Goal: Task Accomplishment & Management: Use online tool/utility

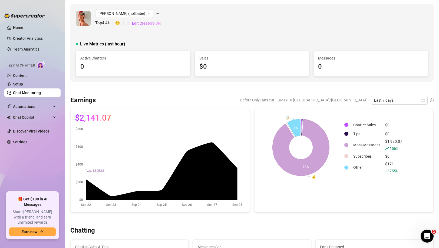
click at [28, 91] on link "Chat Monitoring" at bounding box center [27, 93] width 28 height 4
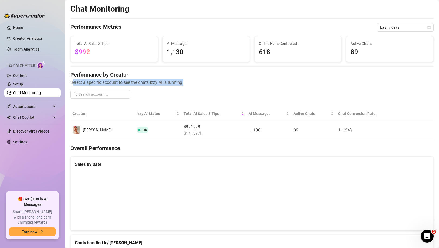
drag, startPoint x: 188, startPoint y: 83, endPoint x: 72, endPoint y: 82, distance: 116.0
click at [72, 82] on span "Select a specific account to see the chats Izzy AI is running." at bounding box center [251, 82] width 363 height 7
click at [71, 82] on span "Select a specific account to see the chats Izzy AI is running." at bounding box center [251, 82] width 363 height 7
click at [69, 82] on main "Chat Monitoring Performance Metrics Last 7 days Total AI Sales & Tips $992 AI M…" at bounding box center [252, 192] width 374 height 385
drag, startPoint x: 133, startPoint y: 82, endPoint x: 202, endPoint y: 82, distance: 68.9
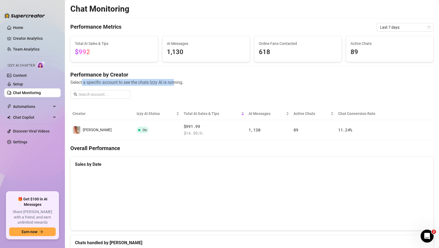
click at [190, 83] on span "Select a specific account to see the chats Izzy AI is running." at bounding box center [251, 82] width 363 height 7
drag, startPoint x: 202, startPoint y: 82, endPoint x: 177, endPoint y: 81, distance: 25.7
click at [202, 82] on span "Select a specific account to see the chats Izzy AI is running." at bounding box center [251, 82] width 363 height 7
drag, startPoint x: 186, startPoint y: 81, endPoint x: 69, endPoint y: 83, distance: 116.8
click at [69, 83] on main "Chat Monitoring Performance Metrics Last 7 days Total AI Sales & Tips $992 AI M…" at bounding box center [252, 231] width 374 height 463
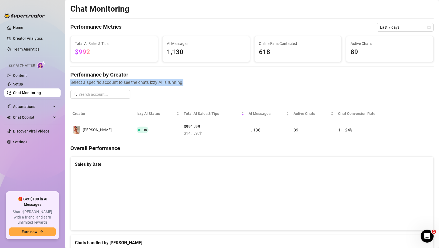
click at [69, 83] on main "Chat Monitoring Performance Metrics Last 7 days Total AI Sales & Tips $992 AI M…" at bounding box center [252, 231] width 374 height 463
drag, startPoint x: 69, startPoint y: 72, endPoint x: 147, endPoint y: 78, distance: 77.8
click at [147, 78] on main "Chat Monitoring Performance Metrics Last 7 days Total AI Sales & Tips $992 AI M…" at bounding box center [252, 231] width 374 height 463
click at [147, 78] on h4 "Performance by Creator" at bounding box center [251, 75] width 363 height 8
drag, startPoint x: 185, startPoint y: 84, endPoint x: 73, endPoint y: 84, distance: 111.9
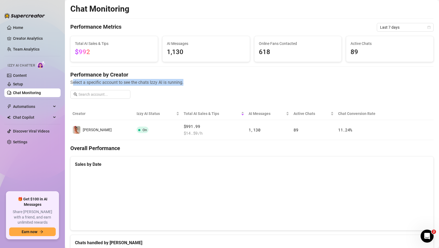
click at [73, 84] on span "Select a specific account to see the chats Izzy AI is running." at bounding box center [251, 82] width 363 height 7
click at [426, 29] on div "Last 7 days" at bounding box center [405, 27] width 57 height 9
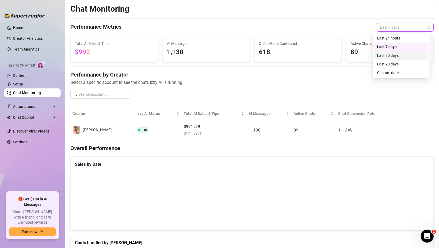
click at [391, 54] on div "Last 30 days" at bounding box center [401, 55] width 48 height 6
